Goal: Task Accomplishment & Management: Use online tool/utility

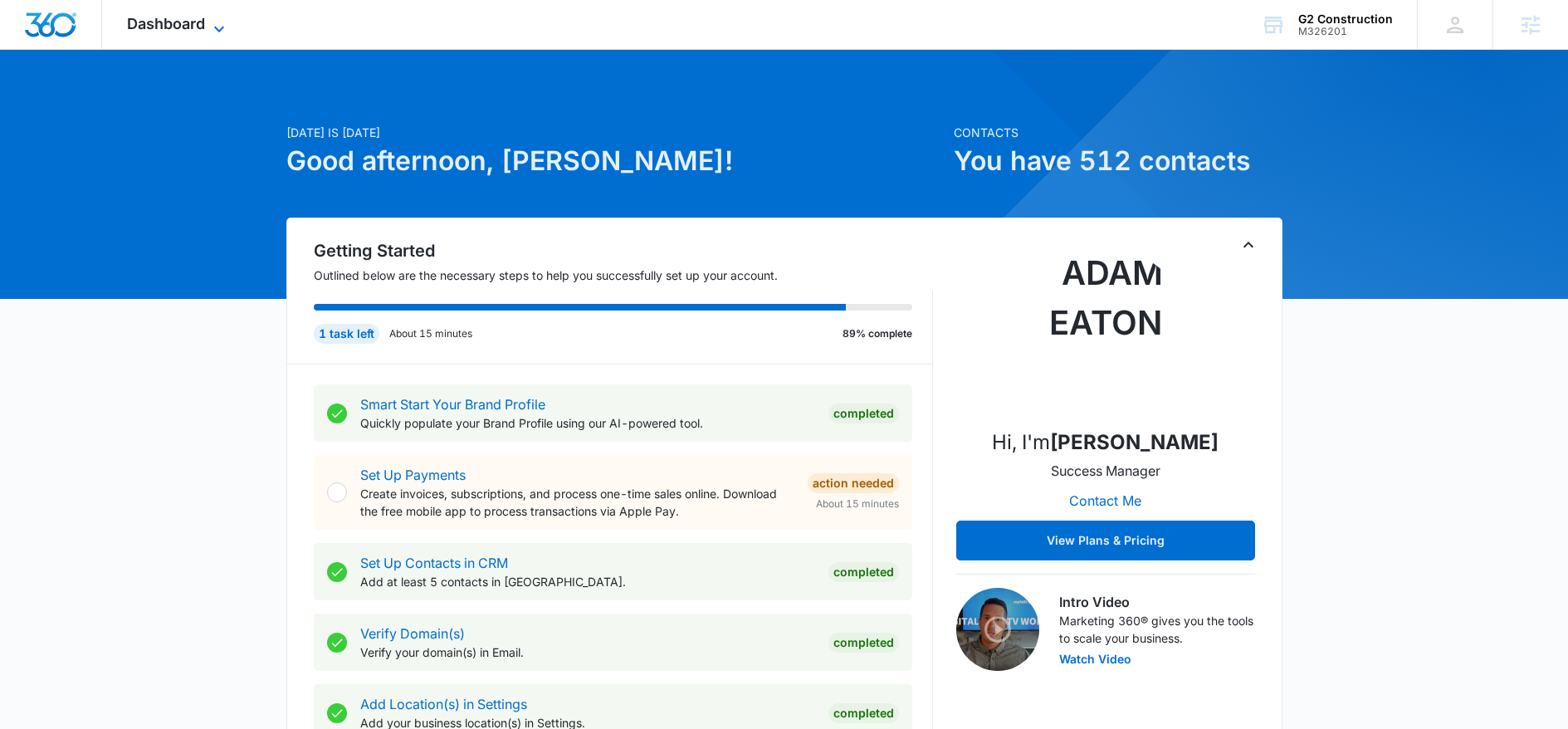
click at [170, 25] on span "Dashboard" at bounding box center [166, 23] width 78 height 17
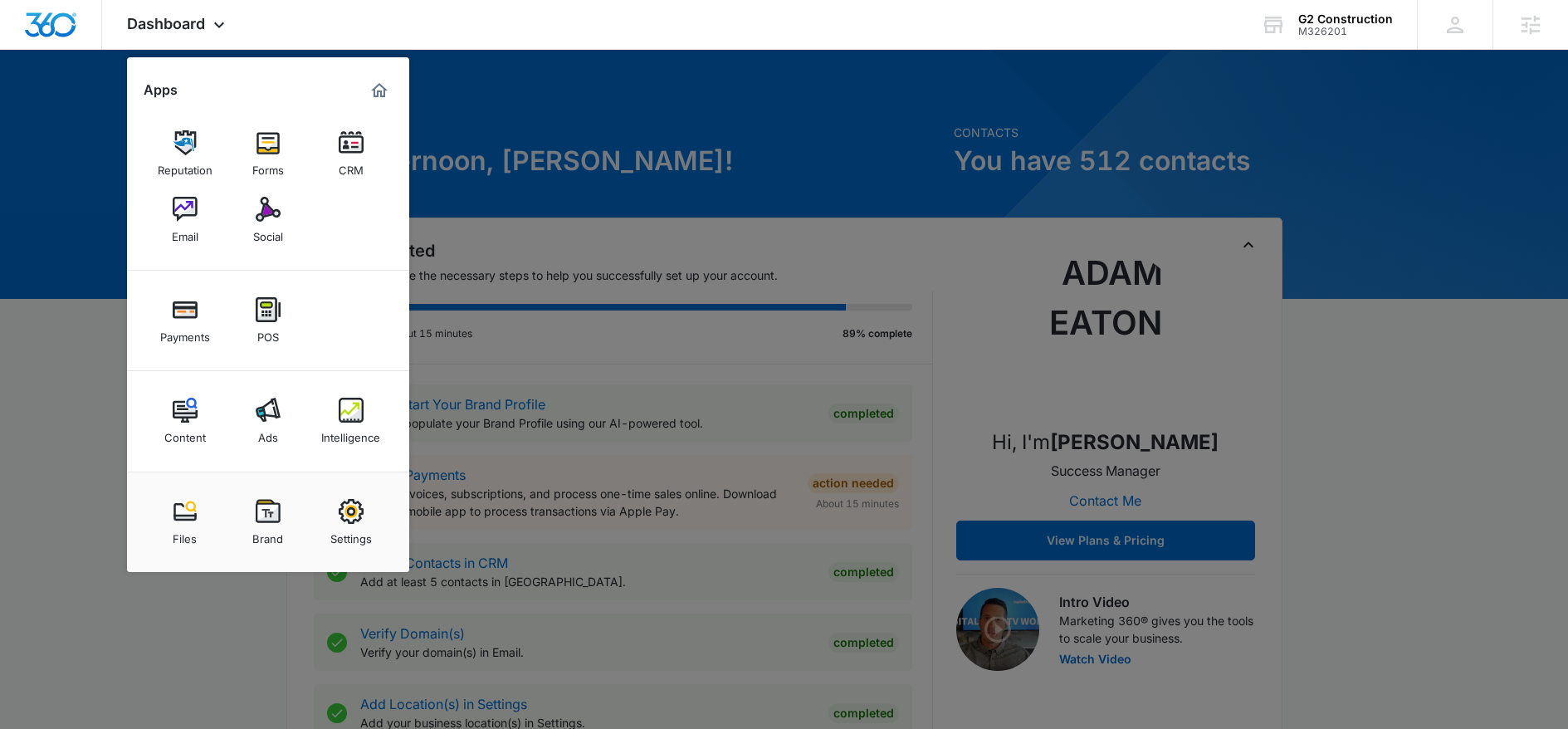
drag, startPoint x: 264, startPoint y: 224, endPoint x: 272, endPoint y: 219, distance: 9.4
click at [264, 224] on div "Social" at bounding box center [267, 232] width 30 height 21
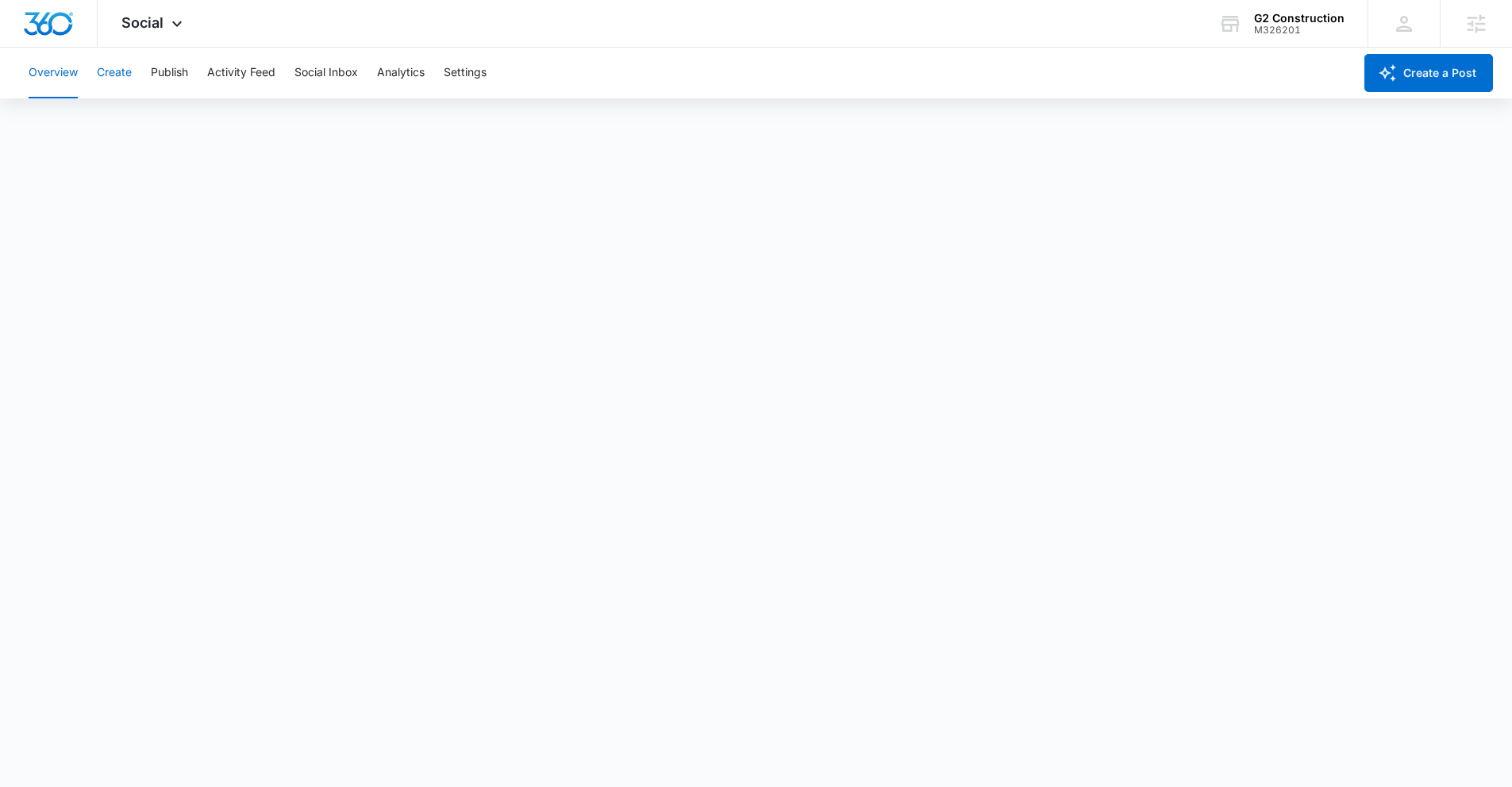
click at [108, 74] on button "Create" at bounding box center [114, 72] width 35 height 51
click at [171, 73] on button "Publish" at bounding box center [169, 72] width 37 height 51
click at [111, 75] on button "Create" at bounding box center [114, 72] width 35 height 51
click at [169, 69] on button "Publish" at bounding box center [169, 72] width 37 height 51
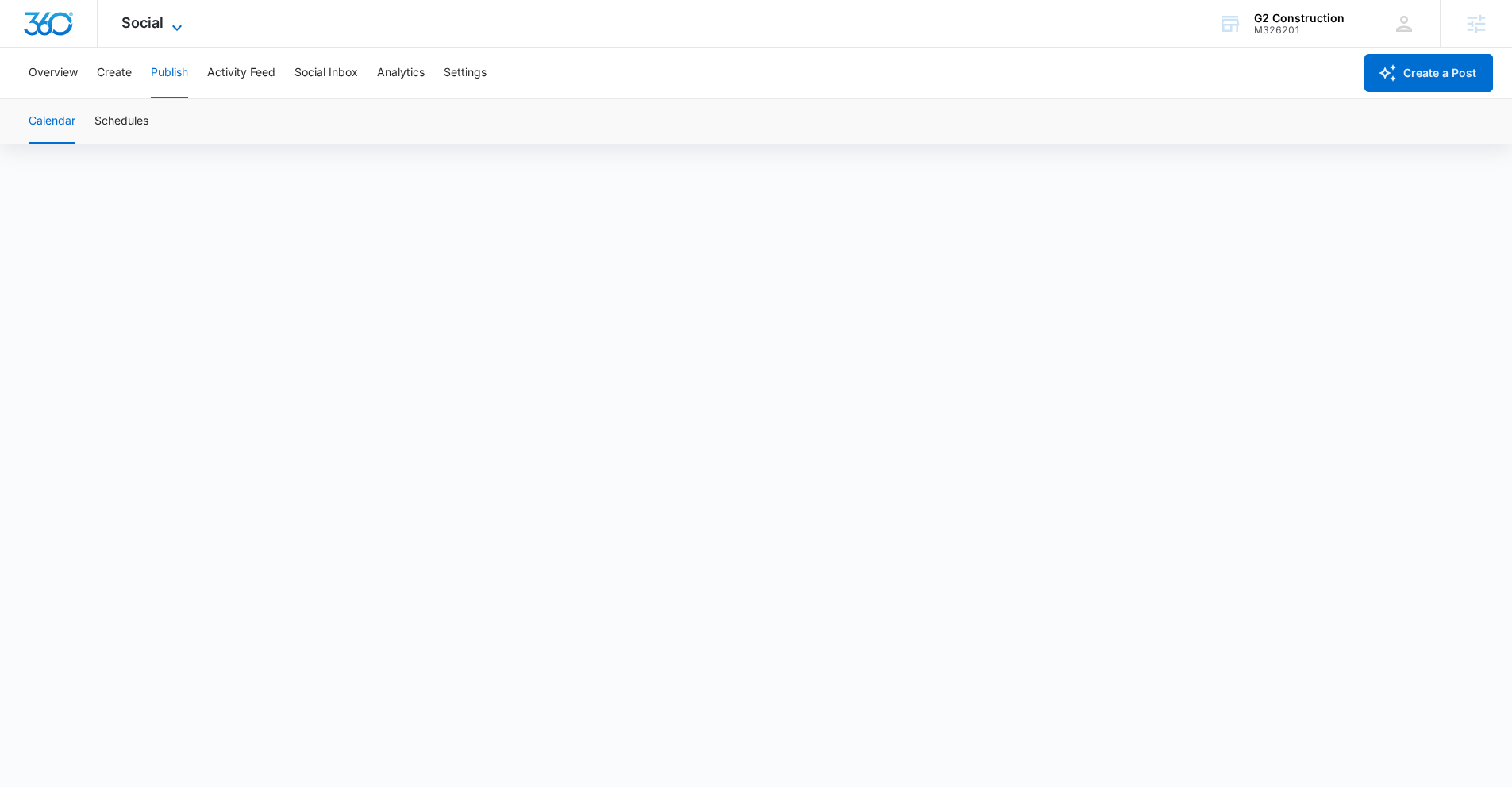
click at [162, 27] on span "Social" at bounding box center [142, 22] width 42 height 17
